Goal: Information Seeking & Learning: Learn about a topic

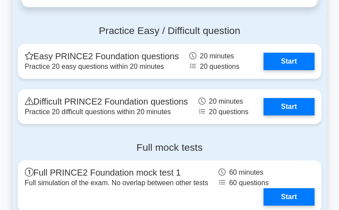
scroll to position [1353, 0]
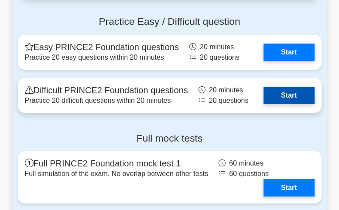
click at [273, 93] on link "Start" at bounding box center [289, 95] width 51 height 17
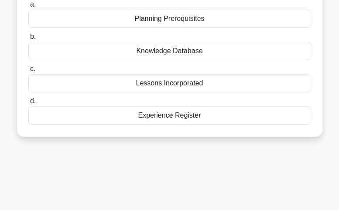
scroll to position [44, 0]
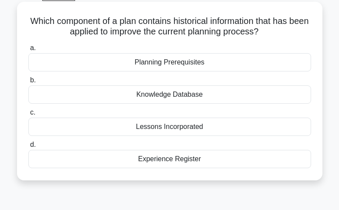
click at [158, 92] on div "Knowledge Database" at bounding box center [169, 95] width 283 height 18
click at [28, 83] on input "b. Knowledge Database" at bounding box center [28, 81] width 0 height 6
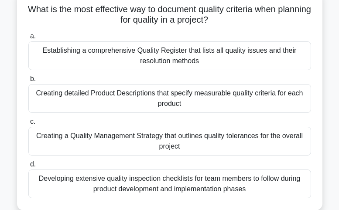
scroll to position [0, 0]
